Goal: Task Accomplishment & Management: Use online tool/utility

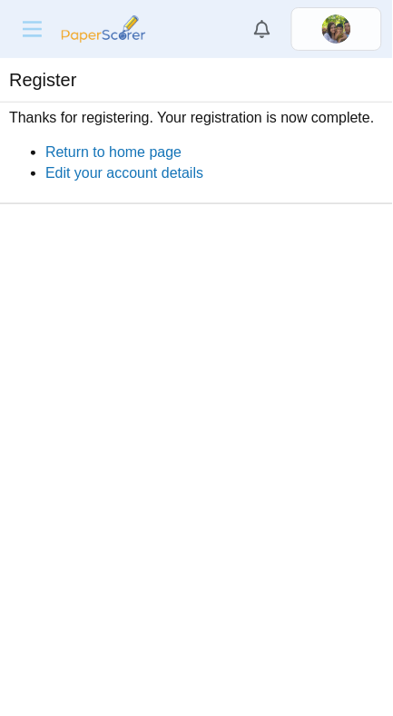
click at [79, 153] on link "Return to home page" at bounding box center [113, 151] width 136 height 15
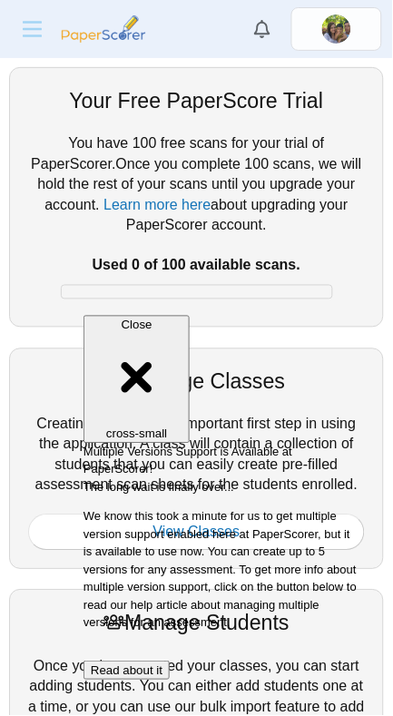
scroll to position [221, 0]
click at [169, 662] on button "Read about it" at bounding box center [126, 671] width 86 height 19
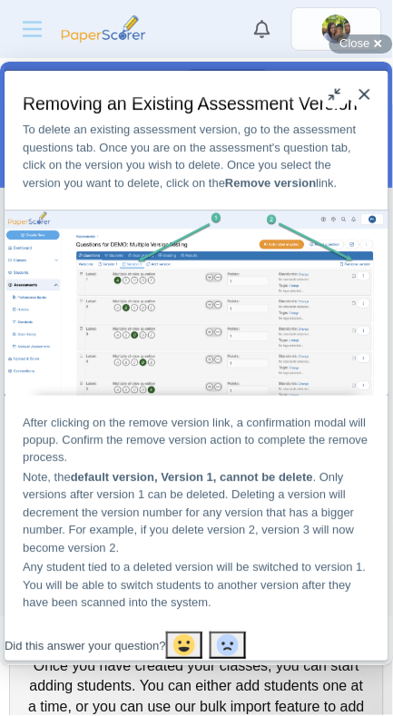
scroll to position [7557, 0]
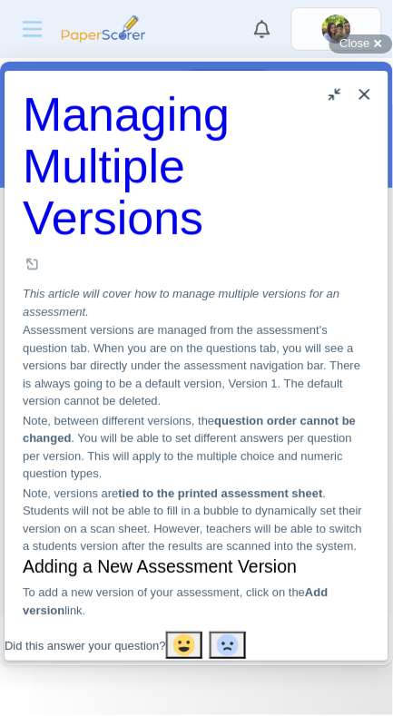
scroll to position [2, 0]
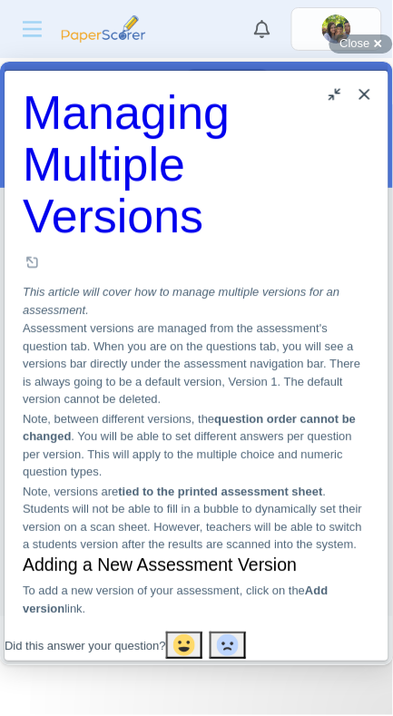
click at [329, 100] on button "u" at bounding box center [335, 93] width 29 height 29
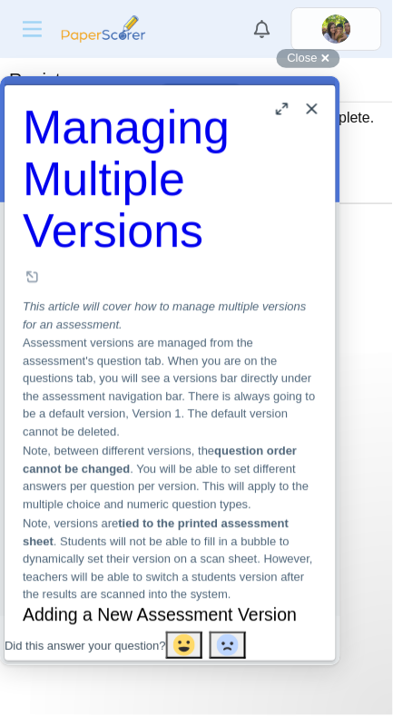
click at [306, 111] on button "Close" at bounding box center [312, 108] width 29 height 29
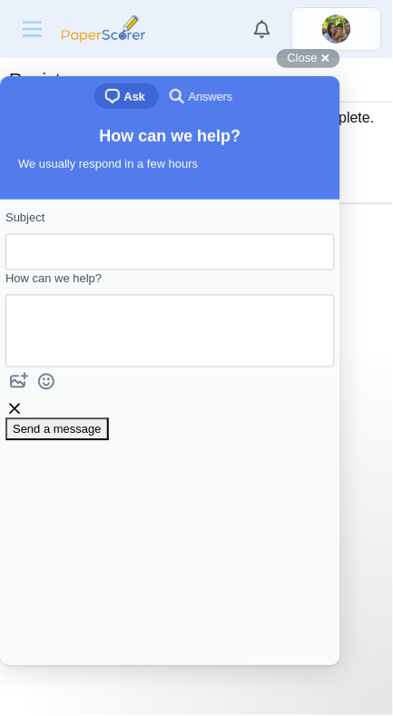
click at [55, 250] on input "Subject" at bounding box center [170, 251] width 301 height 33
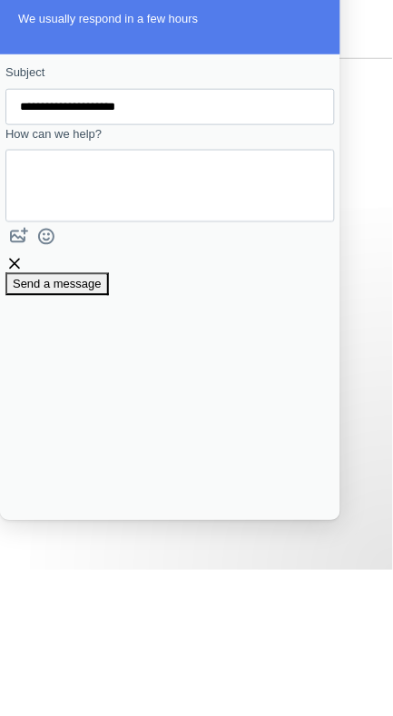
type input "**********"
click at [72, 291] on span "Send a message" at bounding box center [57, 285] width 89 height 14
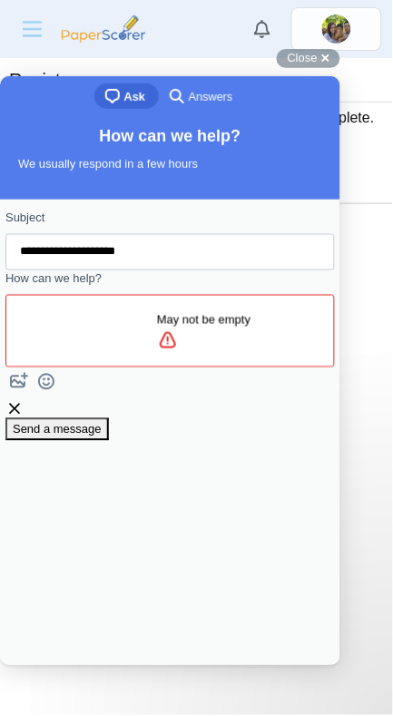
click at [287, 569] on div "**********" at bounding box center [170, 432] width 340 height 467
click at [340, 68] on div "Register" at bounding box center [196, 82] width 375 height 30
click at [334, 65] on div "Close cross-small" at bounding box center [309, 58] width 64 height 19
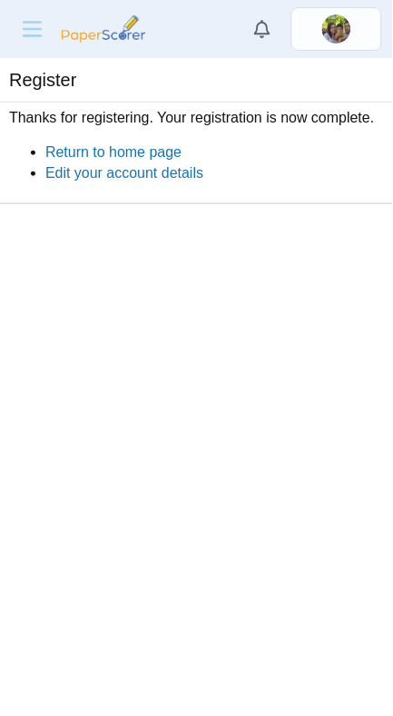
click at [55, 180] on link "Edit your account details" at bounding box center [124, 172] width 158 height 15
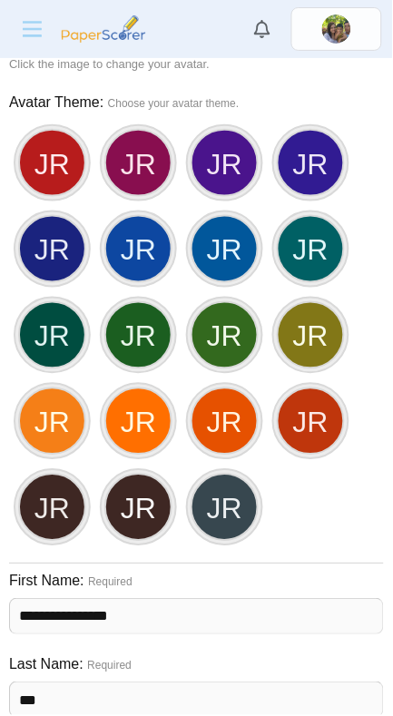
scroll to position [572, 0]
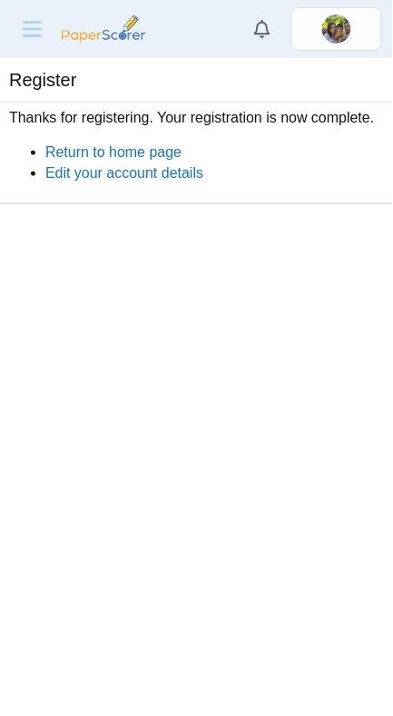
click at [35, 34] on icon "Menu" at bounding box center [32, 29] width 28 height 15
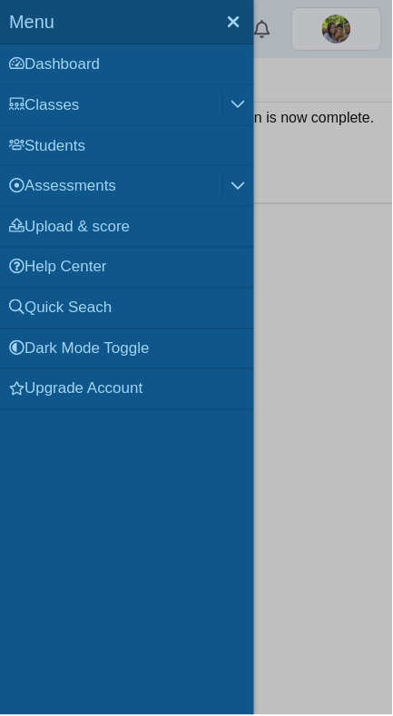
click at [38, 151] on link "Students" at bounding box center [127, 146] width 254 height 40
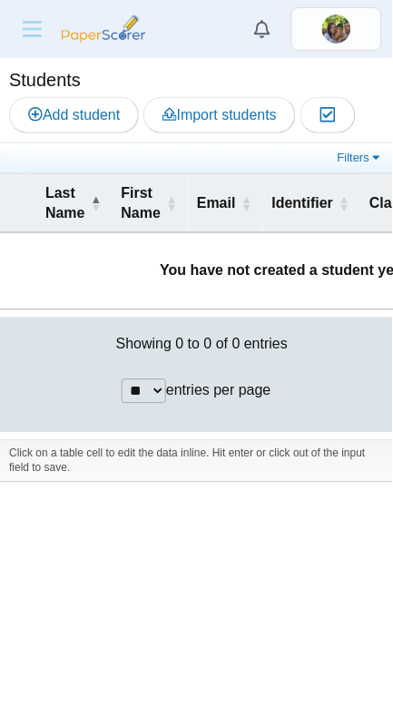
click at [51, 229] on th "Last Name" at bounding box center [74, 204] width 76 height 60
click at [97, 204] on span "\a Last Name\a : Activate to remove sorting" at bounding box center [96, 203] width 11 height 59
click at [54, 274] on td "You have not created a student yet." at bounding box center [282, 271] width 564 height 76
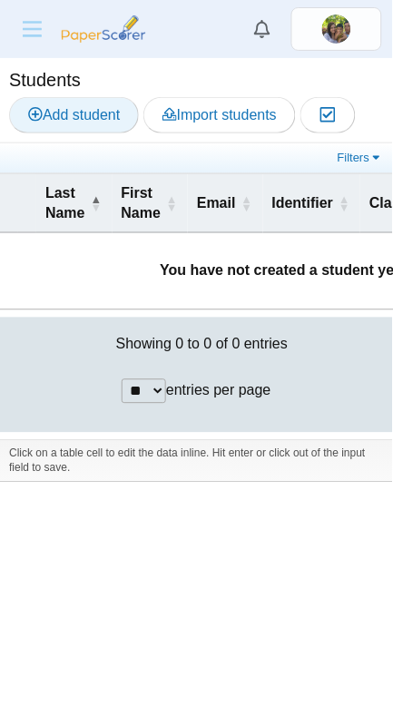
click at [64, 121] on span "Add student" at bounding box center [74, 114] width 92 height 15
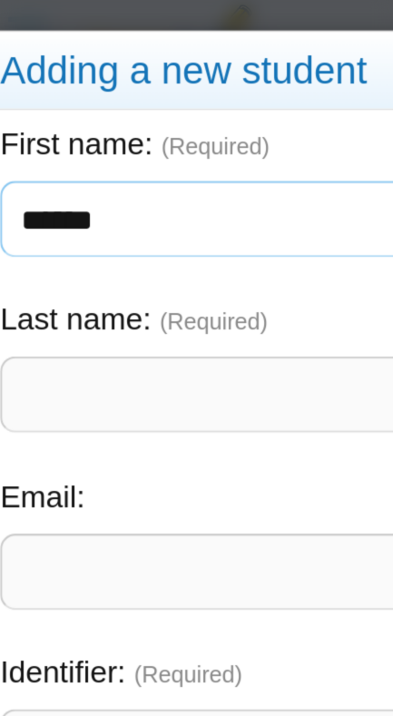
scroll to position [2, 0]
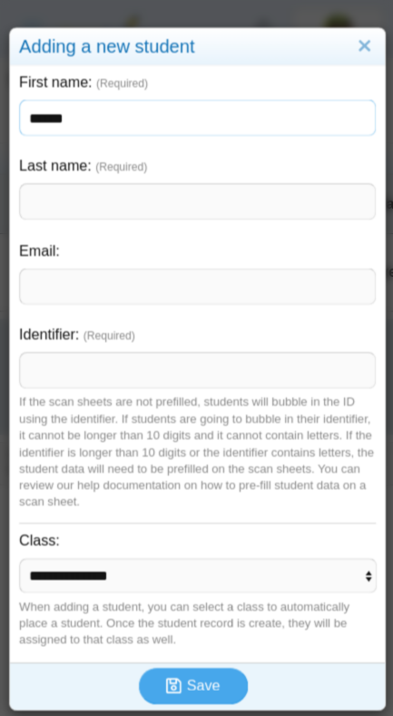
type input "******"
click at [63, 201] on input "Last name" at bounding box center [196, 201] width 355 height 36
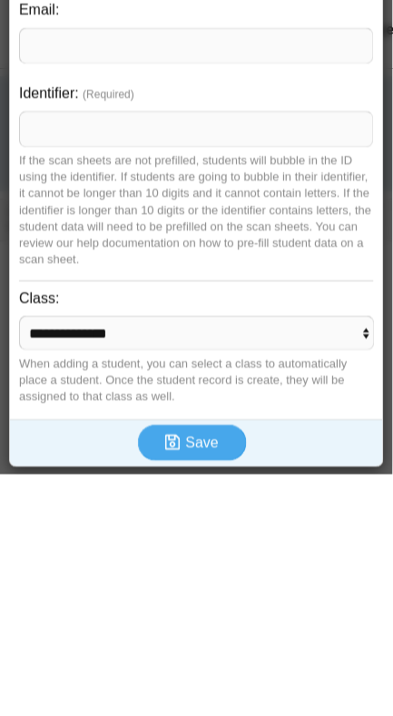
scroll to position [4, 0]
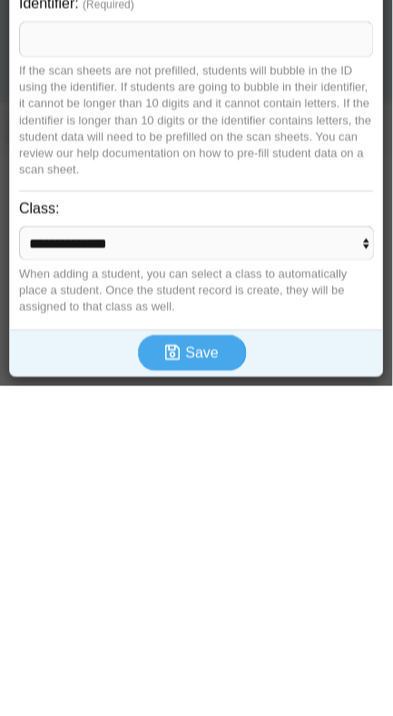
type input "***"
click at [365, 582] on select "**********" at bounding box center [197, 573] width 356 height 35
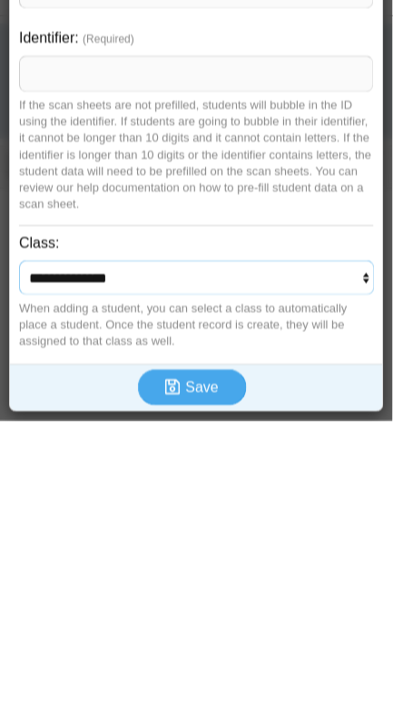
scroll to position [0, 0]
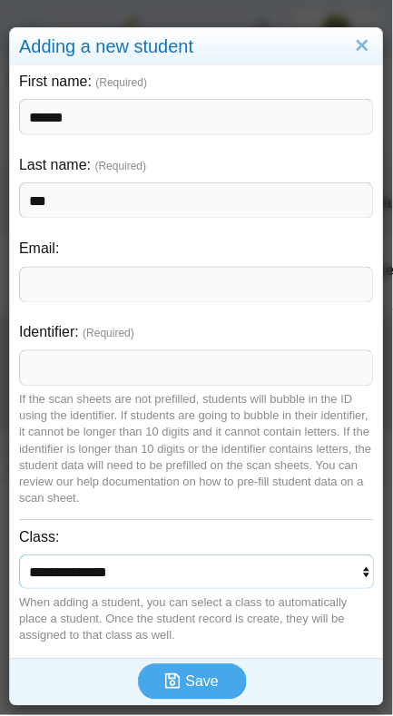
click at [364, 577] on select "**********" at bounding box center [197, 573] width 356 height 35
click at [365, 583] on select "**********" at bounding box center [197, 573] width 356 height 35
click at [252, 567] on select "**********" at bounding box center [197, 573] width 356 height 35
click at [220, 673] on button "Save" at bounding box center [192, 683] width 109 height 36
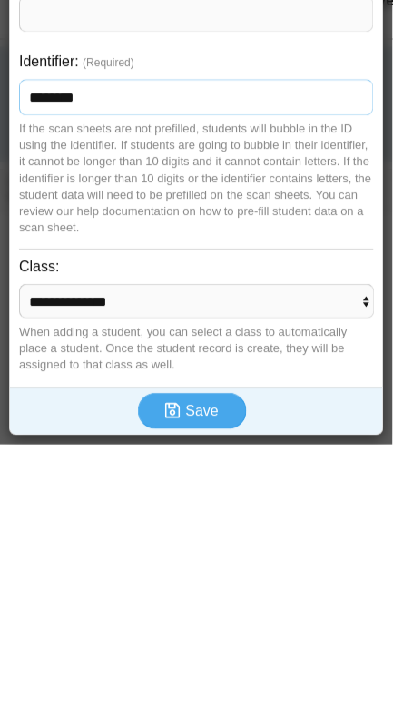
scroll to position [4, 0]
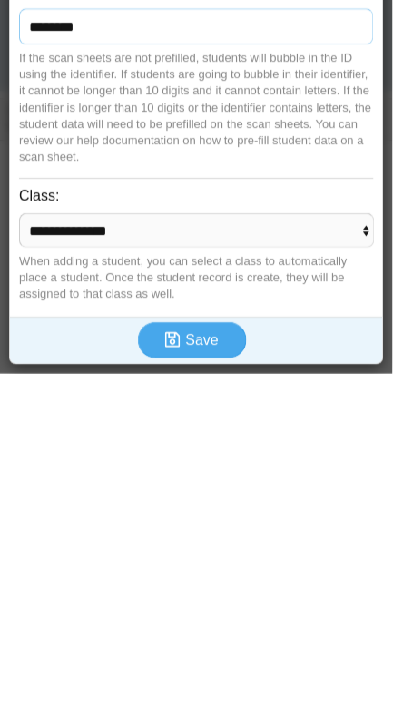
type input "*******"
click at [205, 681] on span "Save" at bounding box center [202, 682] width 33 height 15
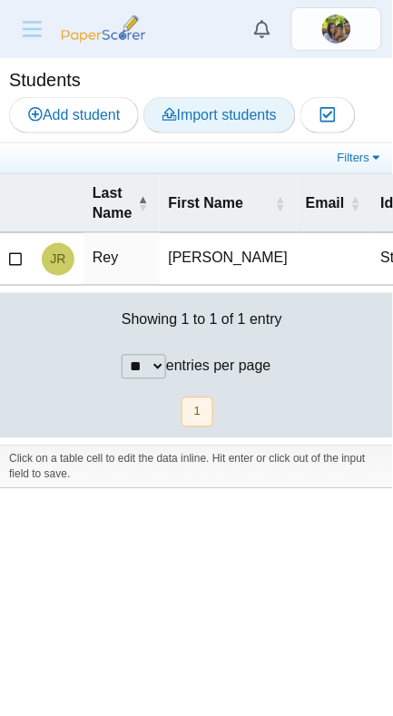
click at [183, 113] on span "Import students" at bounding box center [220, 114] width 114 height 15
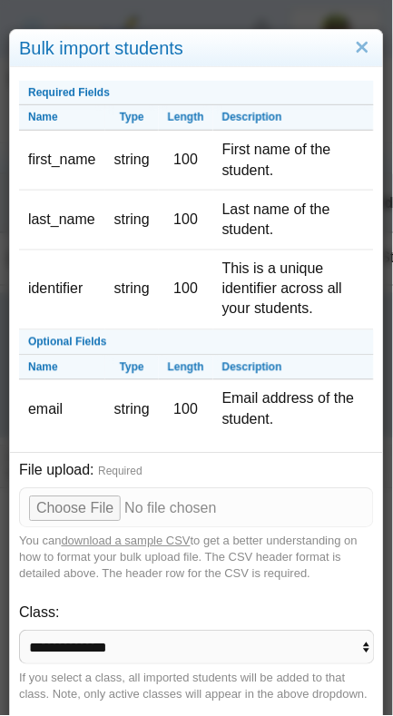
click at [367, 50] on link "Close" at bounding box center [362, 47] width 24 height 25
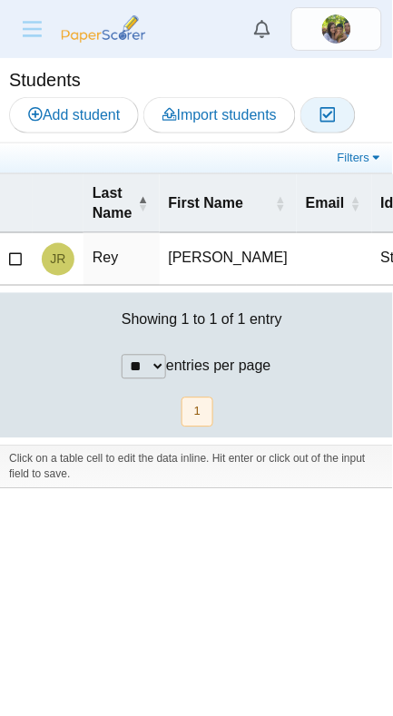
click at [337, 120] on icon "button" at bounding box center [328, 114] width 17 height 15
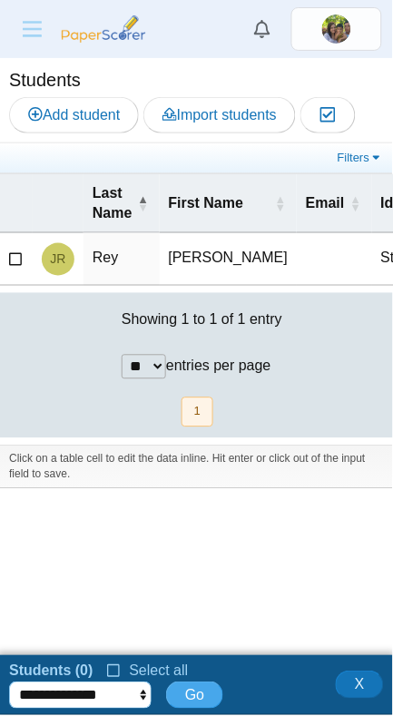
click at [124, 701] on select "**********" at bounding box center [80, 696] width 143 height 27
select select "********"
click at [333, 123] on icon "button" at bounding box center [328, 114] width 17 height 15
click at [30, 35] on icon "Menu" at bounding box center [32, 29] width 28 height 15
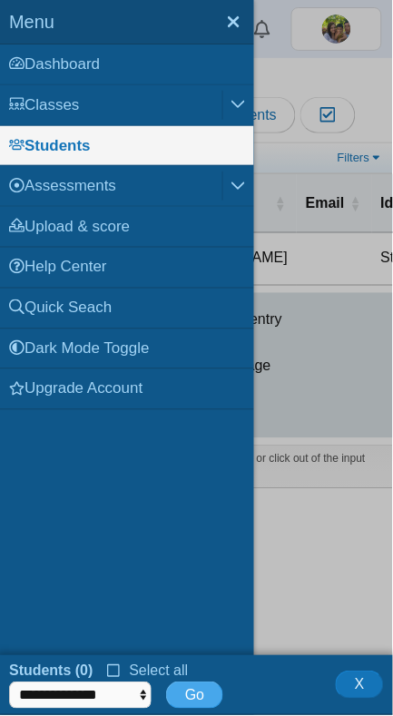
click at [57, 179] on link "Assessments" at bounding box center [111, 186] width 222 height 40
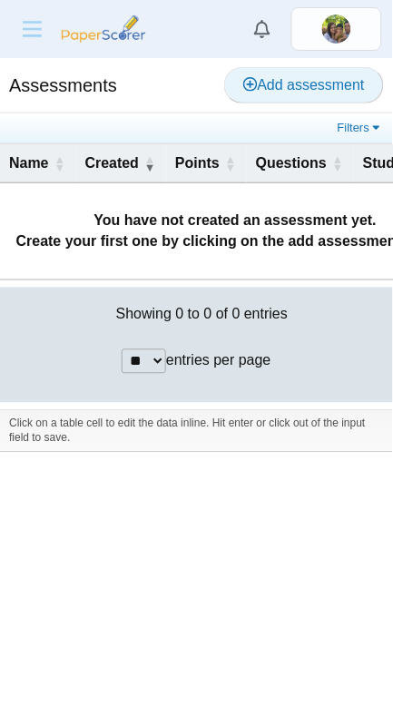
click at [260, 84] on span "Add assessment" at bounding box center [304, 84] width 122 height 15
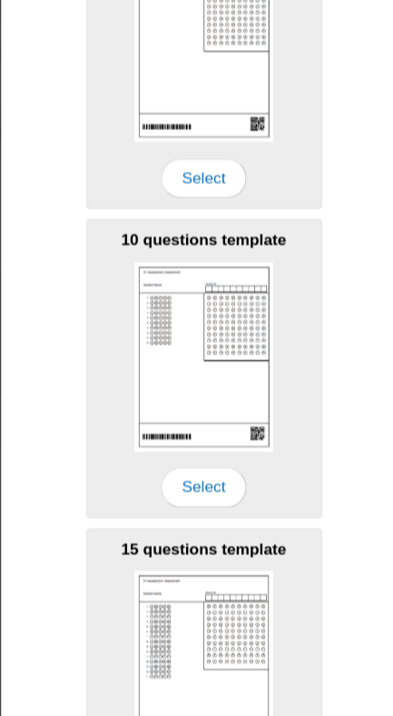
scroll to position [483, 0]
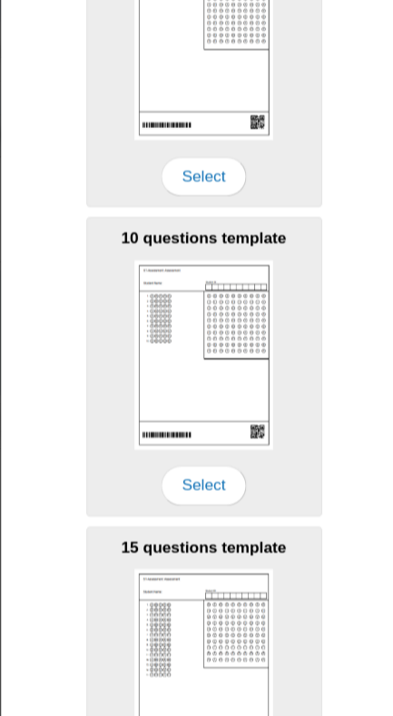
type input "**********"
click at [183, 203] on span "Select" at bounding box center [196, 201] width 78 height 36
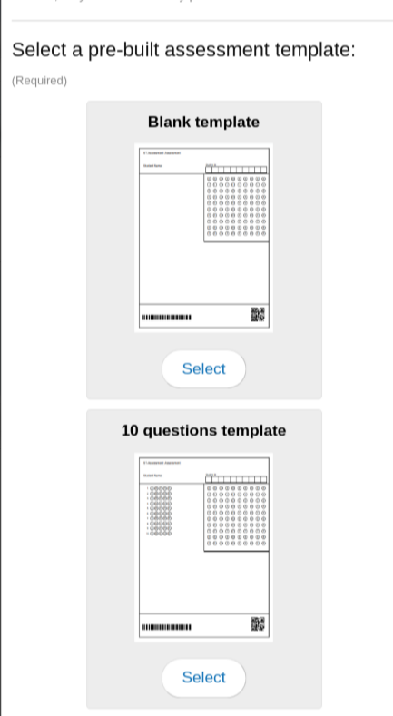
scroll to position [283, 0]
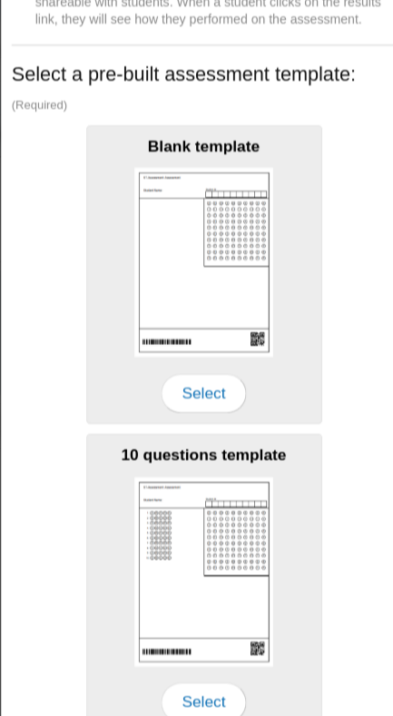
click at [180, 287] on img at bounding box center [197, 279] width 129 height 175
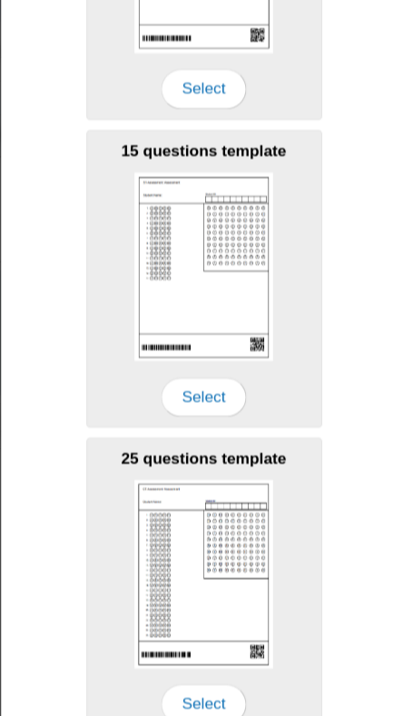
scroll to position [925, 0]
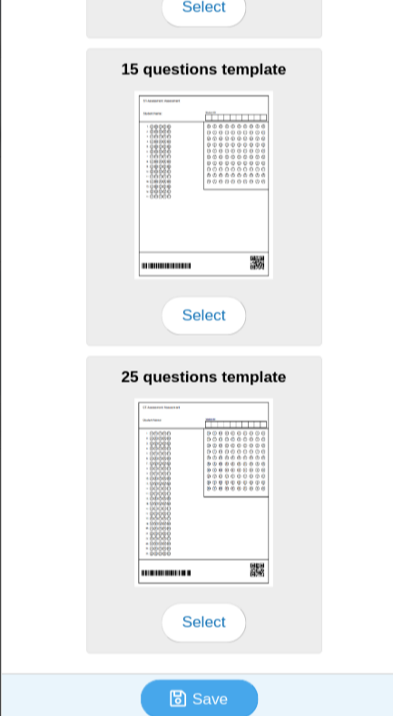
click at [217, 617] on span "Select" at bounding box center [196, 613] width 78 height 36
click at [252, 508] on img at bounding box center [197, 493] width 129 height 174
click at [242, 501] on img at bounding box center [197, 493] width 129 height 174
click at [246, 471] on img at bounding box center [197, 493] width 129 height 174
click at [226, 616] on span "Select" at bounding box center [196, 613] width 78 height 36
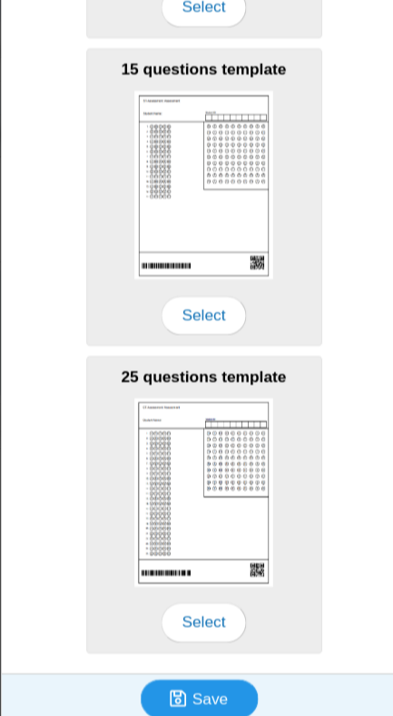
click at [233, 683] on button "Save" at bounding box center [192, 684] width 109 height 36
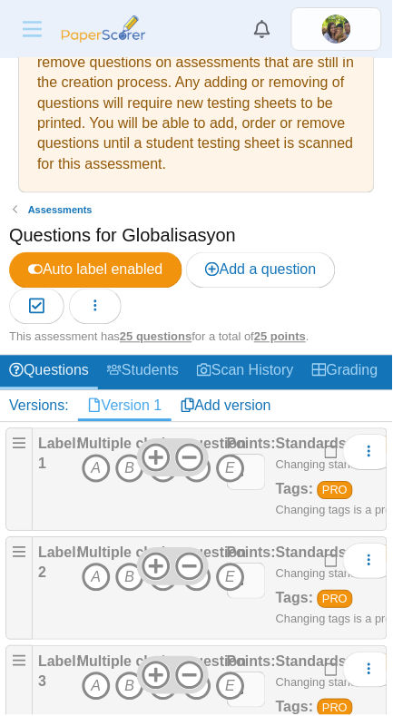
scroll to position [84, 0]
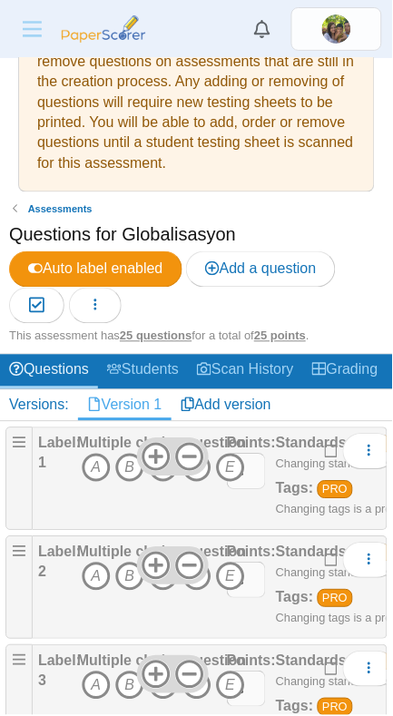
click at [96, 469] on icon "A" at bounding box center [96, 468] width 29 height 29
click at [95, 577] on icon "A" at bounding box center [96, 577] width 29 height 29
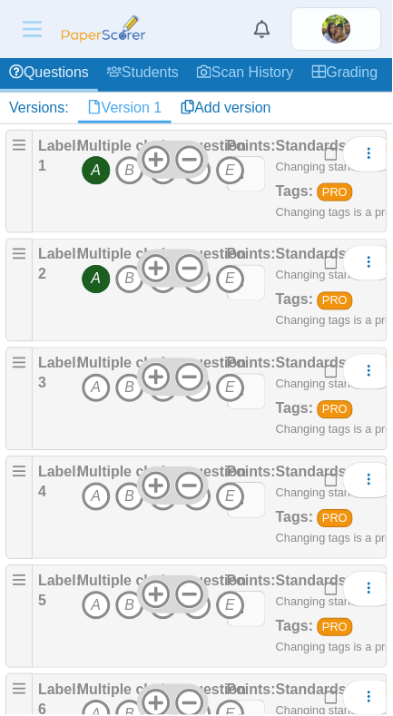
scroll to position [409, 0]
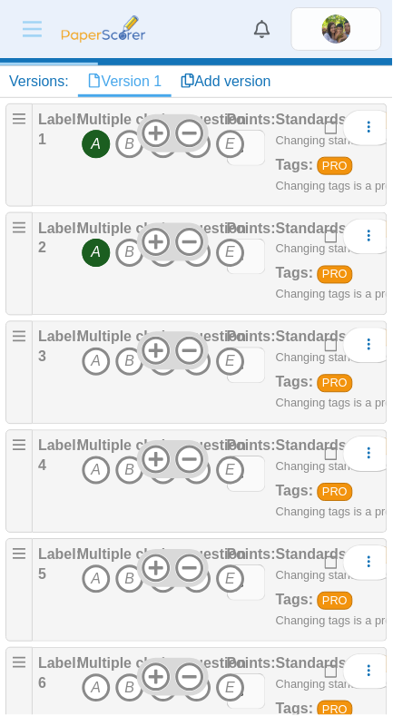
click at [97, 360] on icon "A" at bounding box center [96, 362] width 29 height 29
click at [92, 473] on icon "A" at bounding box center [96, 471] width 29 height 29
click at [129, 580] on icon "B" at bounding box center [129, 580] width 29 height 29
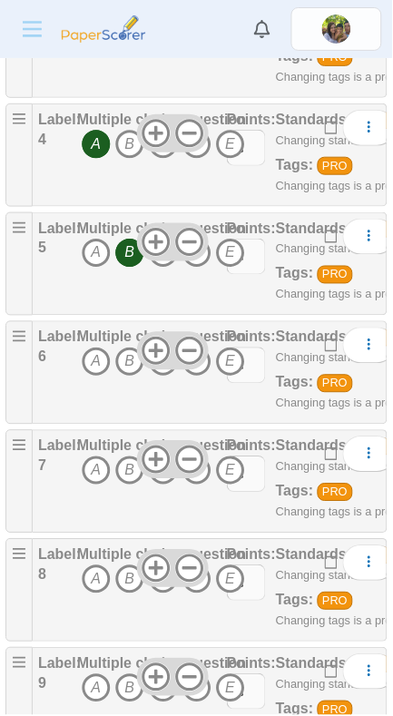
scroll to position [740, 0]
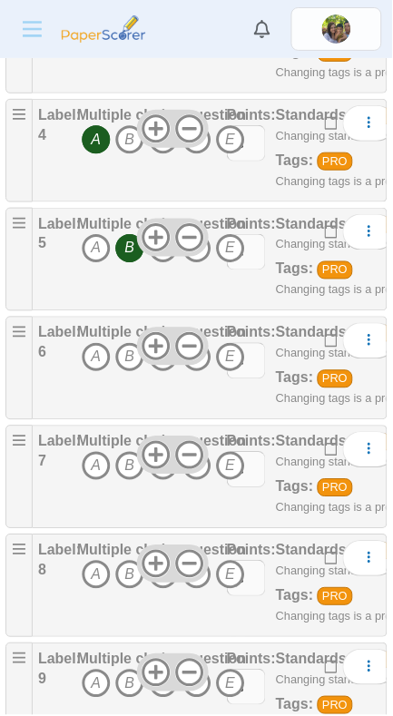
click at [129, 360] on icon "B" at bounding box center [129, 357] width 29 height 29
click at [94, 478] on icon "A" at bounding box center [96, 466] width 29 height 29
click at [97, 586] on icon "A" at bounding box center [96, 575] width 29 height 29
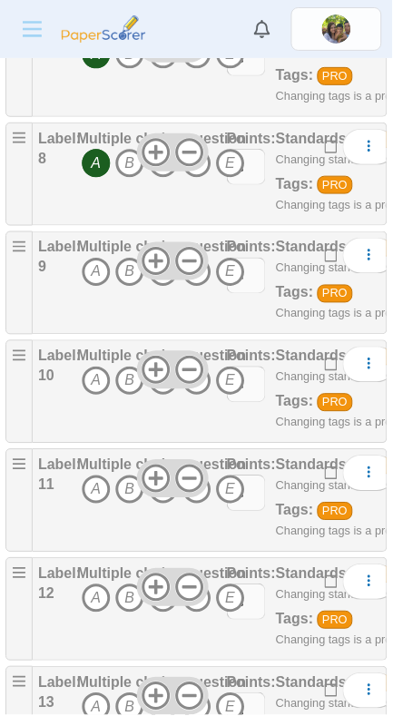
scroll to position [1159, 0]
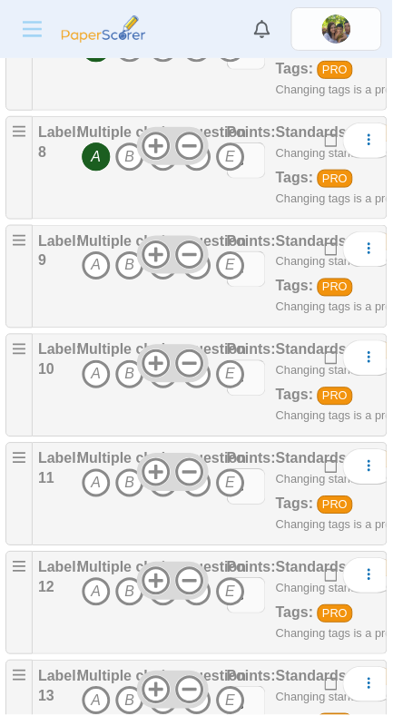
click at [100, 256] on icon "A" at bounding box center [96, 266] width 29 height 29
click at [231, 373] on icon "E" at bounding box center [230, 374] width 29 height 29
click at [95, 482] on icon "A" at bounding box center [96, 483] width 29 height 29
click at [242, 602] on icon "E" at bounding box center [230, 592] width 29 height 29
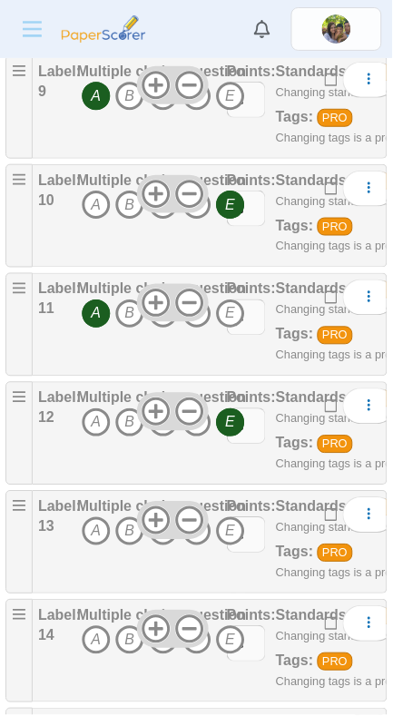
click at [97, 524] on icon "A" at bounding box center [96, 532] width 29 height 29
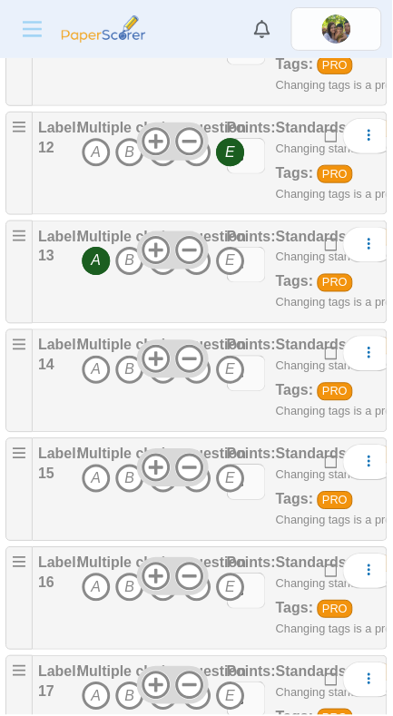
scroll to position [1601, 0]
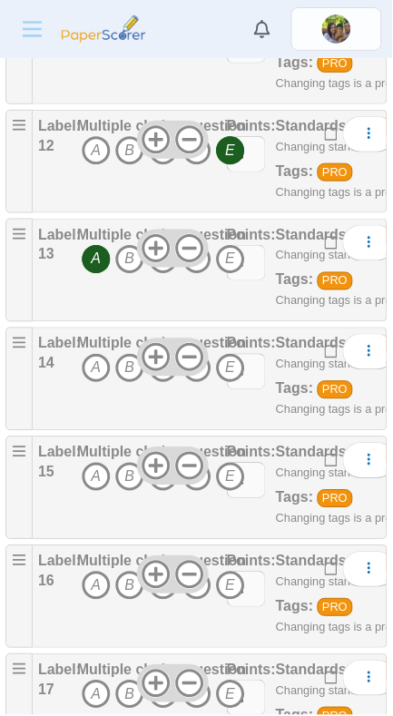
click at [94, 477] on icon "A" at bounding box center [96, 477] width 29 height 29
click at [95, 366] on icon "A" at bounding box center [96, 368] width 29 height 29
click at [95, 585] on icon "A" at bounding box center [96, 586] width 29 height 29
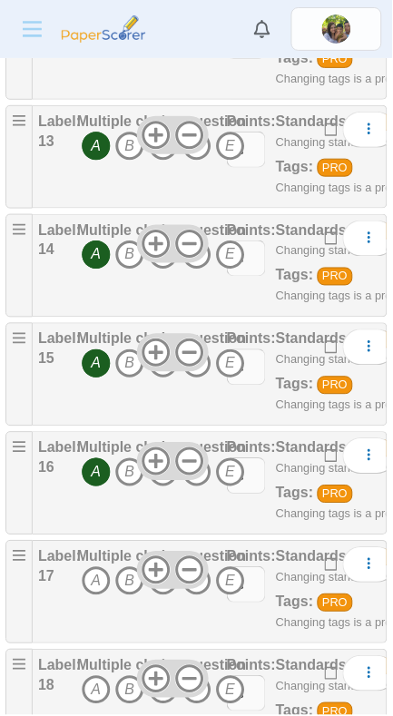
scroll to position [1725, 0]
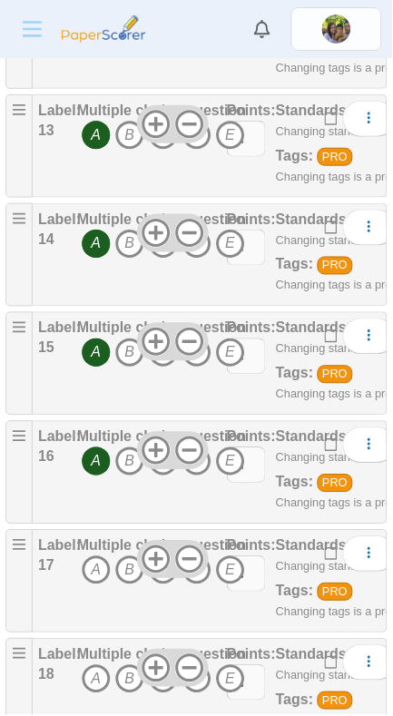
click at [82, 569] on icon "A" at bounding box center [96, 571] width 29 height 29
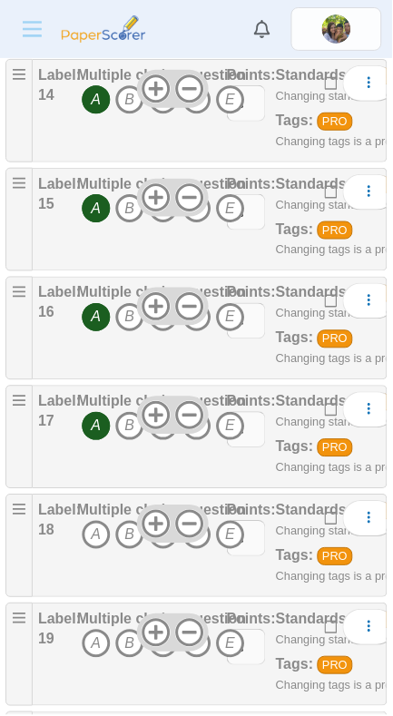
scroll to position [1881, 0]
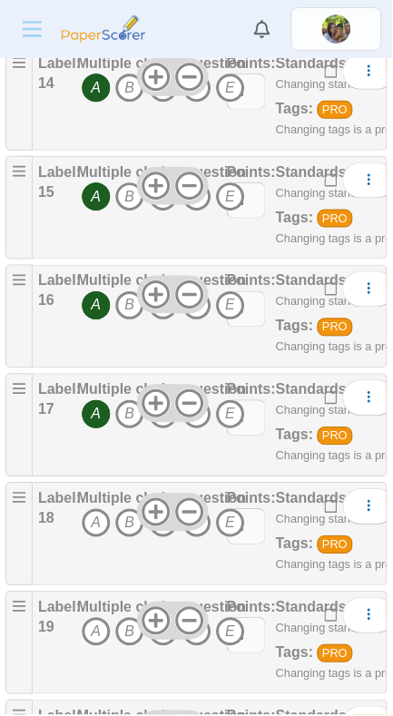
click at [196, 412] on use at bounding box center [189, 404] width 28 height 28
click at [155, 405] on use at bounding box center [157, 404] width 28 height 28
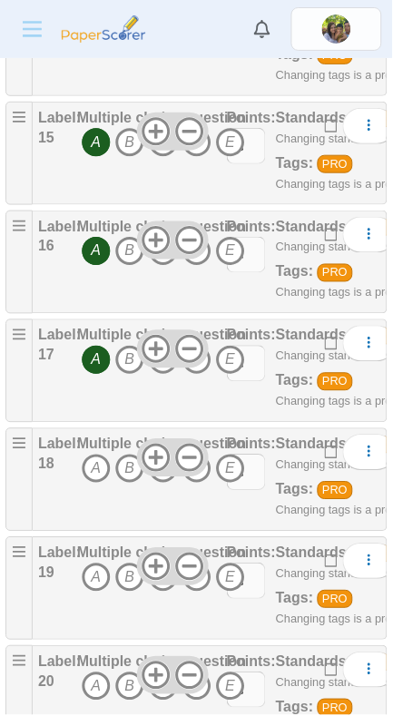
scroll to position [1949, 0]
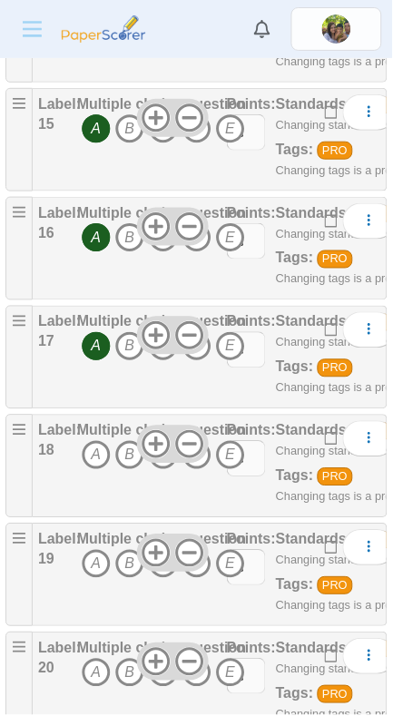
click at [98, 443] on icon "A" at bounding box center [96, 455] width 29 height 29
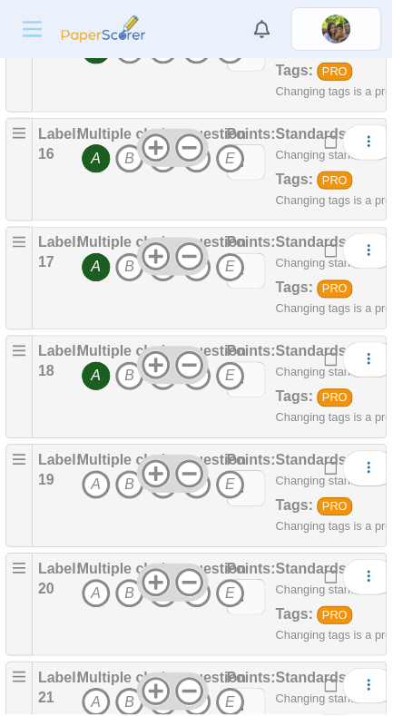
scroll to position [2037, 0]
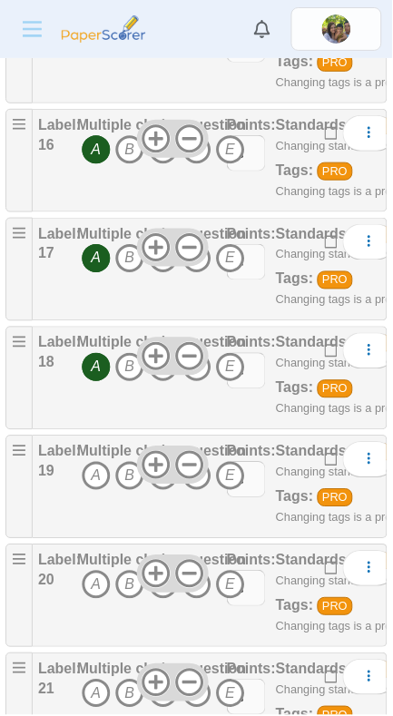
click at [94, 462] on icon "A" at bounding box center [96, 476] width 29 height 29
click at [99, 592] on icon "A" at bounding box center [96, 585] width 29 height 29
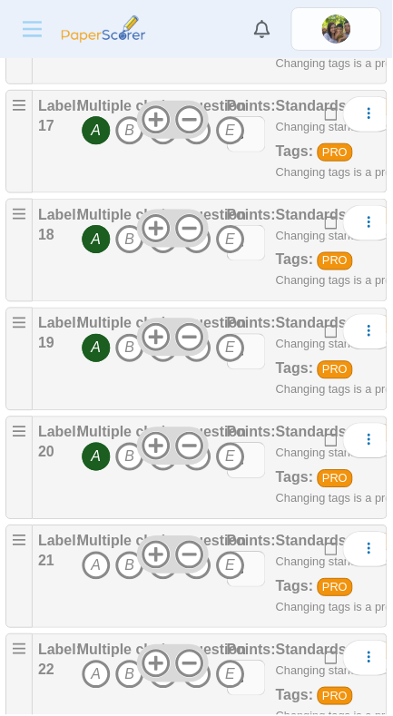
scroll to position [2165, 0]
click at [96, 579] on icon "A" at bounding box center [96, 566] width 29 height 29
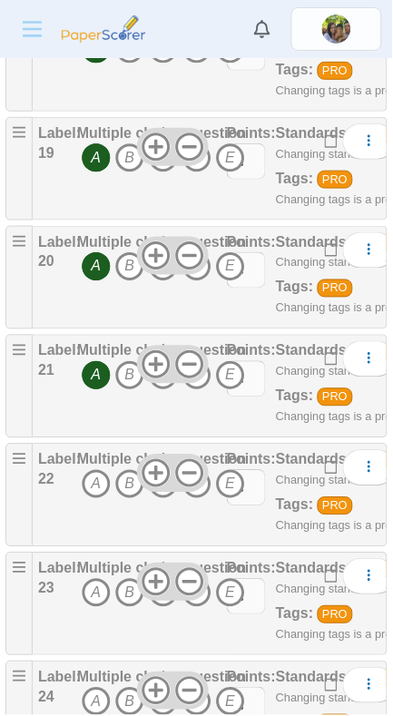
scroll to position [2363, 0]
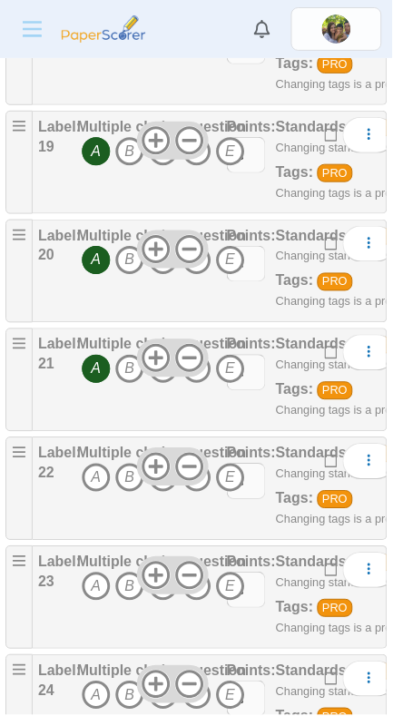
click at [94, 471] on icon "A" at bounding box center [96, 478] width 29 height 29
click at [129, 591] on icon "B" at bounding box center [129, 587] width 29 height 29
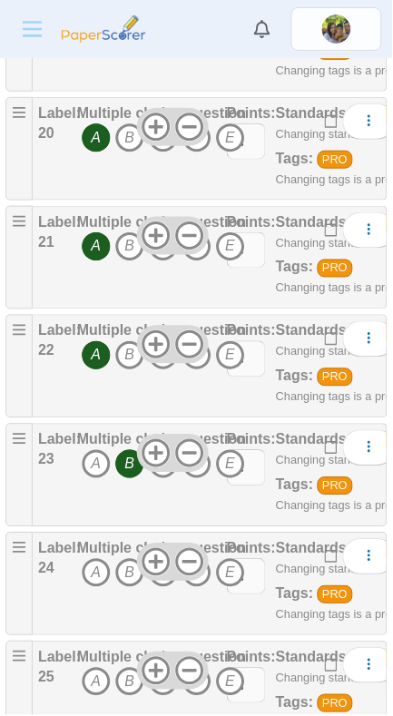
click at [95, 572] on icon "A" at bounding box center [96, 573] width 29 height 29
click at [95, 682] on icon "A" at bounding box center [96, 682] width 29 height 29
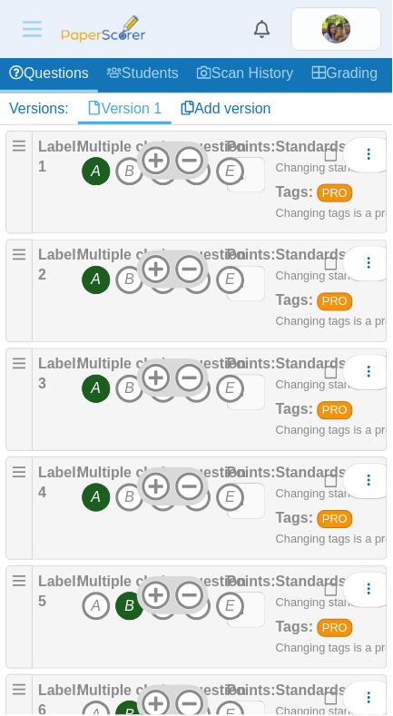
scroll to position [0, 0]
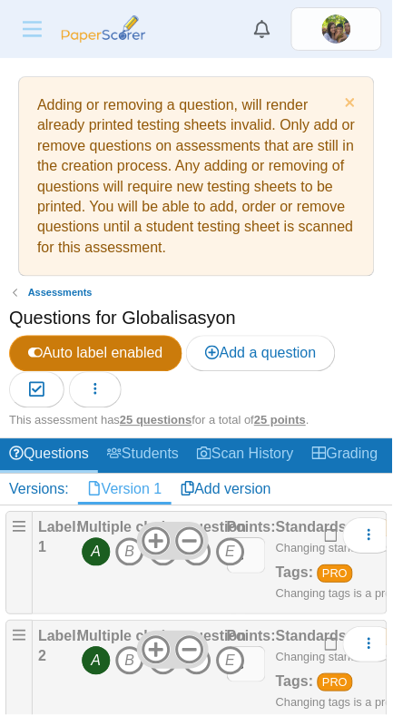
click at [65, 350] on span "Auto label enabled" at bounding box center [95, 353] width 135 height 15
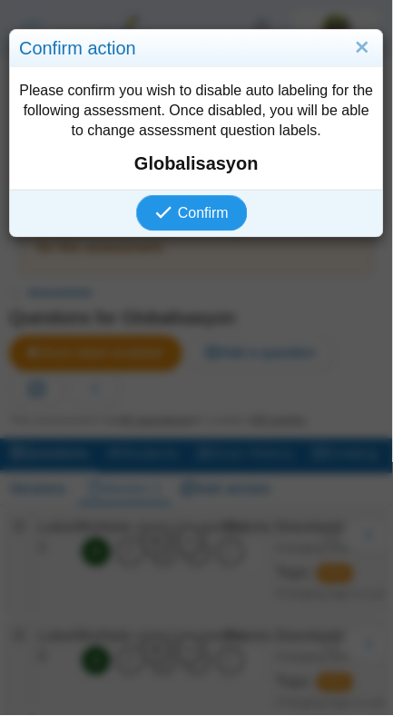
click at [196, 202] on button "Confirm" at bounding box center [192, 213] width 112 height 36
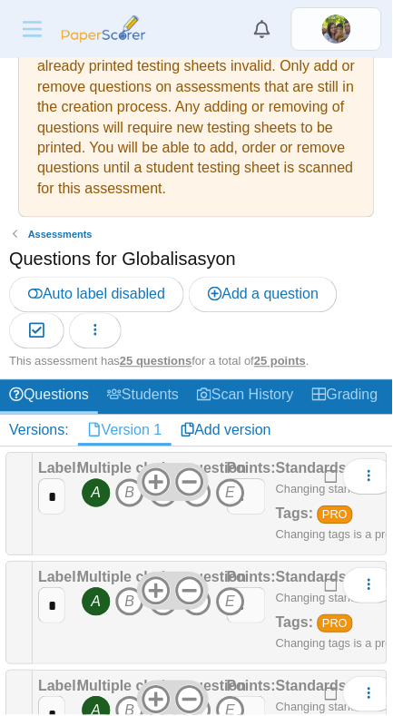
scroll to position [60, 0]
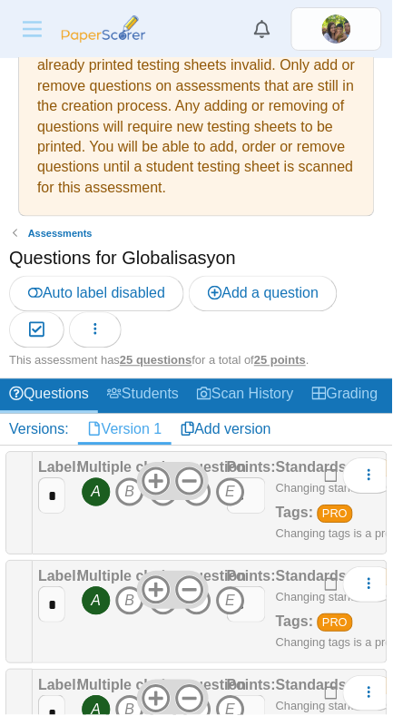
click at [267, 400] on link "Scan History" at bounding box center [245, 397] width 115 height 34
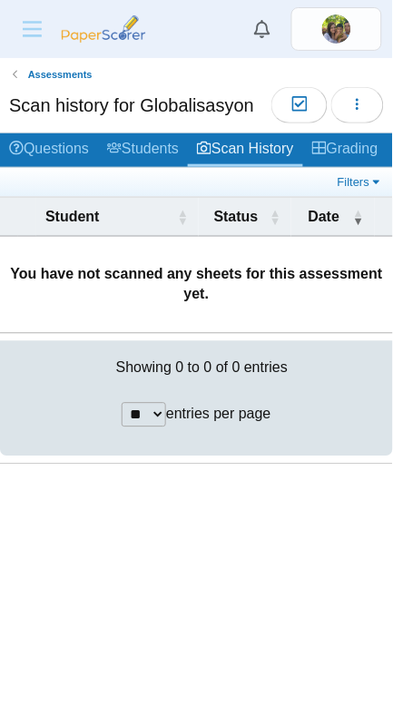
click at [360, 145] on link "Grading" at bounding box center [345, 150] width 84 height 34
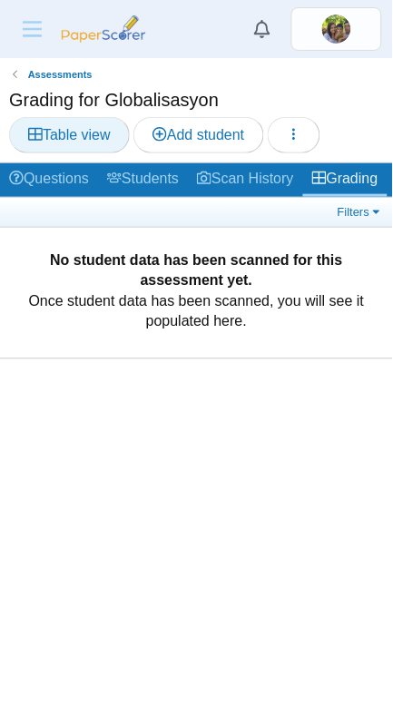
click at [55, 144] on link "Table view" at bounding box center [69, 135] width 121 height 36
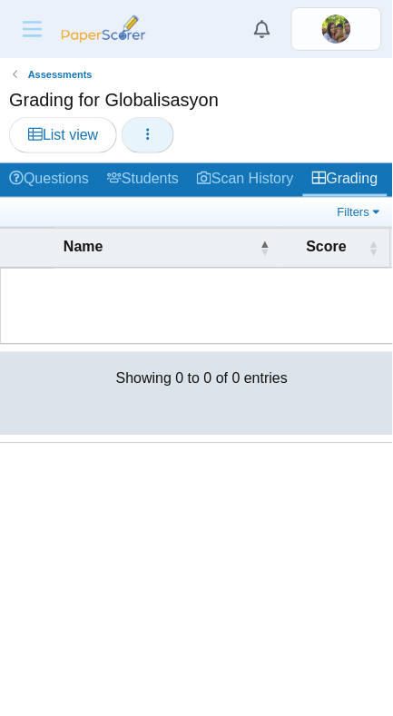
click at [147, 145] on button "button" at bounding box center [148, 135] width 53 height 36
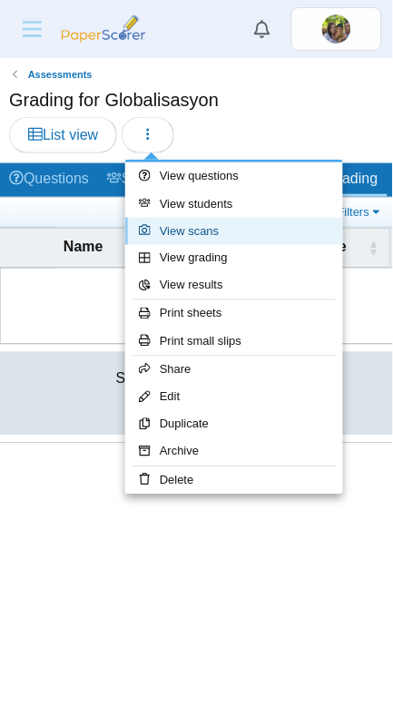
click at [171, 236] on link "View scans" at bounding box center [234, 231] width 218 height 27
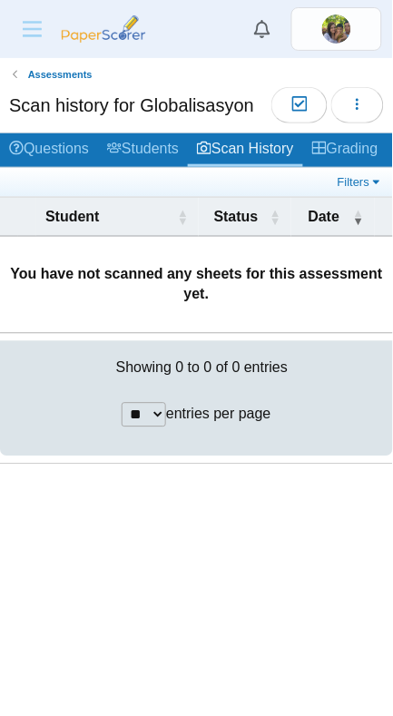
click at [33, 33] on icon "Menu" at bounding box center [32, 29] width 28 height 15
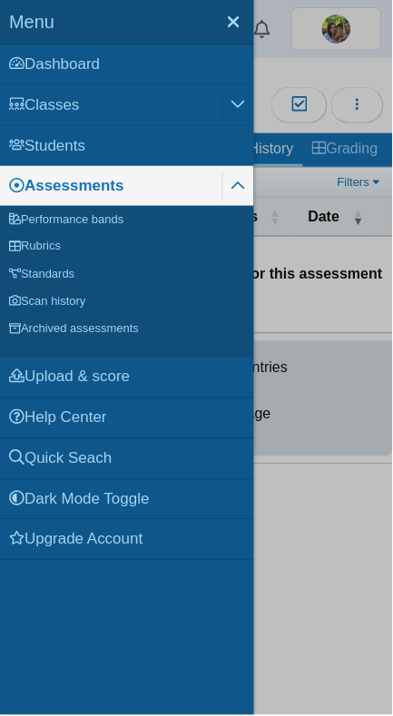
click at [49, 378] on link "Upload & score" at bounding box center [127, 378] width 254 height 40
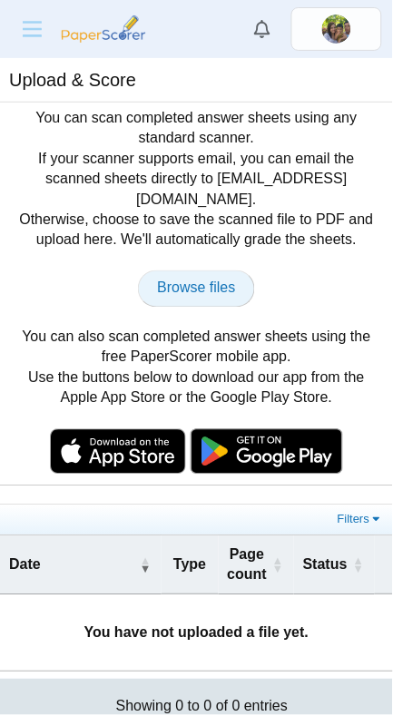
click at [180, 281] on span "Browse files" at bounding box center [196, 288] width 78 height 15
click at [175, 281] on span "Browse files" at bounding box center [196, 288] width 78 height 15
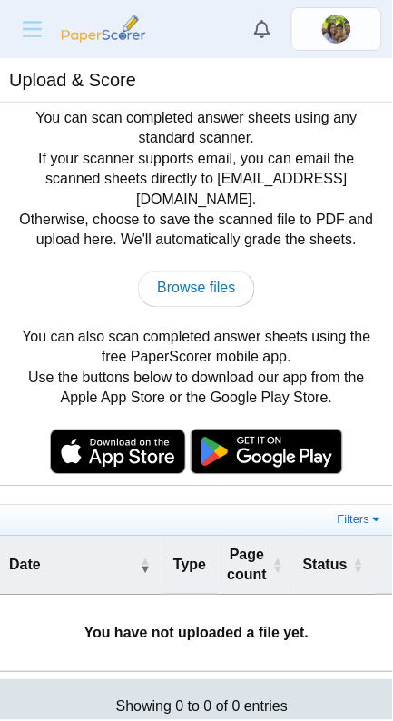
type input "**********"
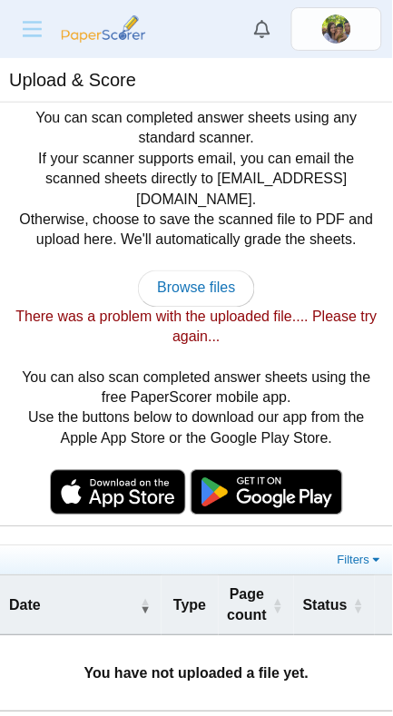
click at [336, 34] on img at bounding box center [336, 29] width 29 height 29
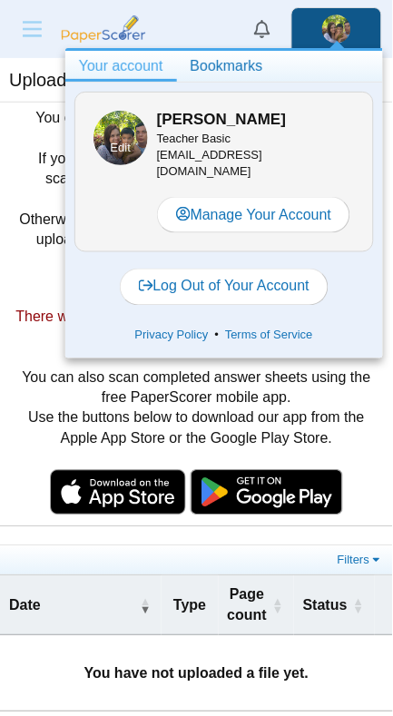
click at [317, 411] on div at bounding box center [196, 358] width 393 height 716
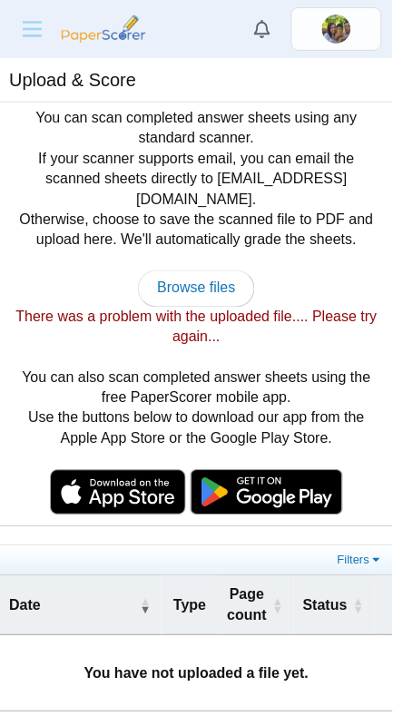
click at [36, 44] on button "Menu" at bounding box center [32, 29] width 43 height 36
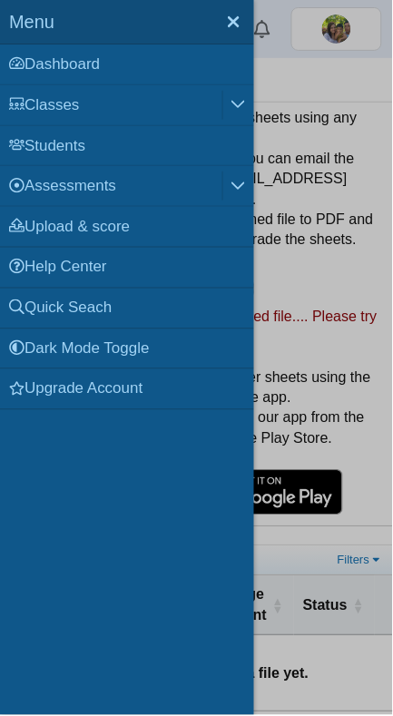
click at [64, 397] on link "Upgrade Account" at bounding box center [127, 390] width 254 height 40
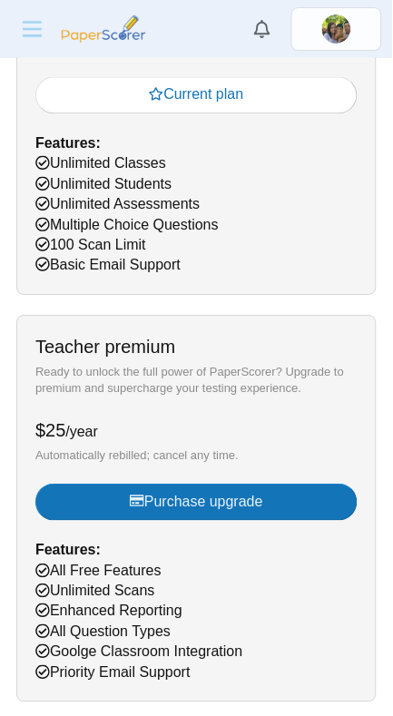
scroll to position [266, 0]
